Goal: Find specific page/section: Find specific page/section

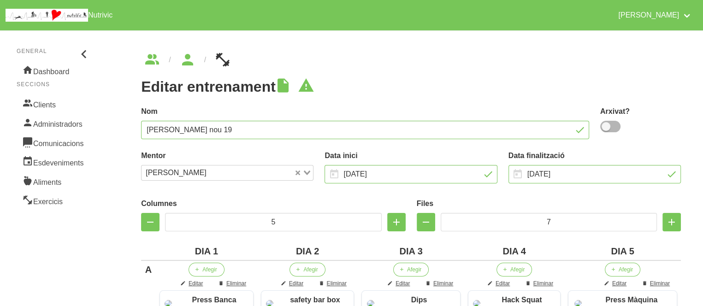
click at [366, 57] on ul "breadcrumbs" at bounding box center [411, 60] width 540 height 15
click at [190, 55] on icon "breadcrumbs" at bounding box center [187, 59] width 17 height 25
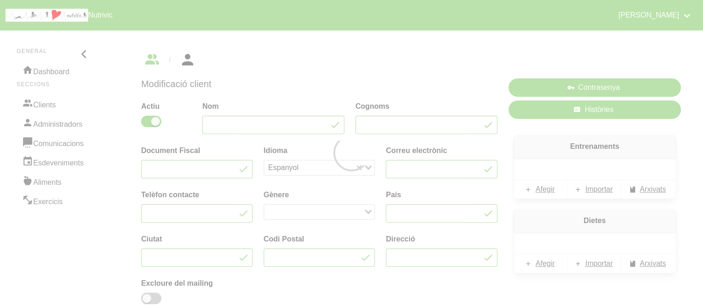
type input "Javi"
type input "Garrido"
type input "[EMAIL_ADDRESS][DOMAIN_NAME]"
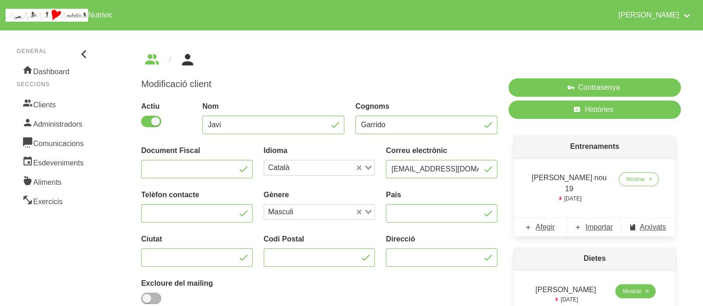
click at [625, 287] on span "Mostrar" at bounding box center [632, 291] width 19 height 8
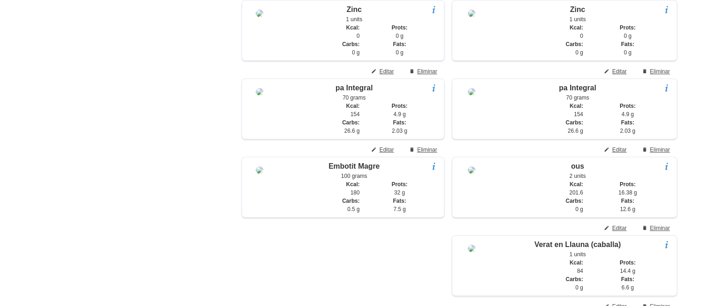
scroll to position [350, 0]
